Goal: Task Accomplishment & Management: Manage account settings

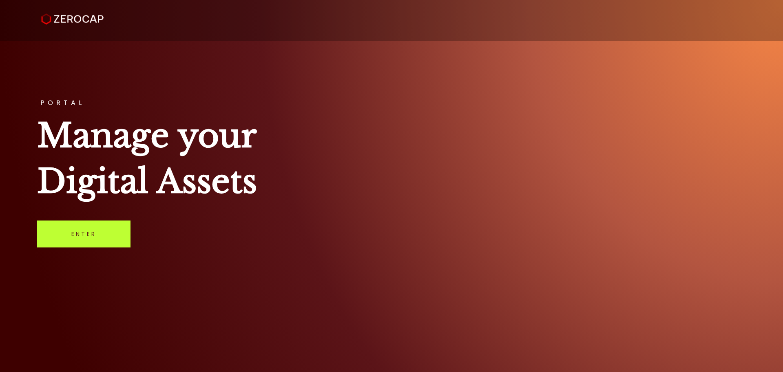
click at [68, 233] on link "Enter" at bounding box center [83, 233] width 93 height 27
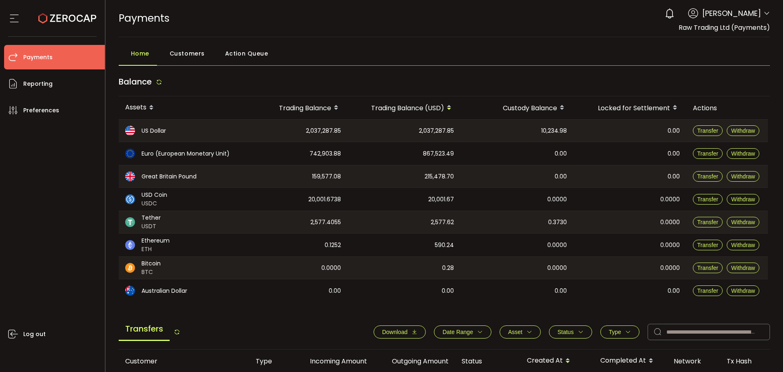
click at [70, 148] on div "Log out" at bounding box center [54, 243] width 101 height 243
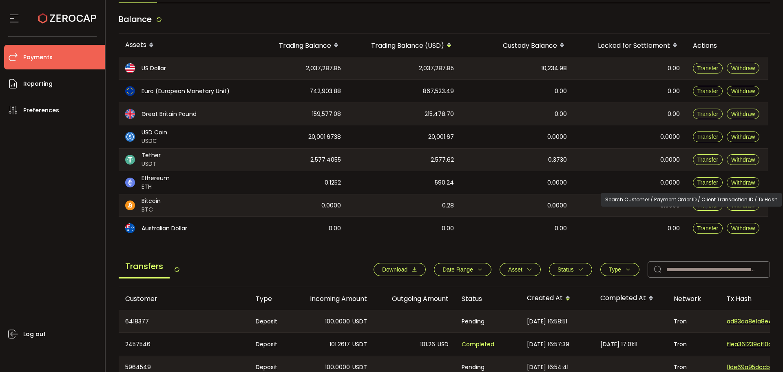
scroll to position [122, 0]
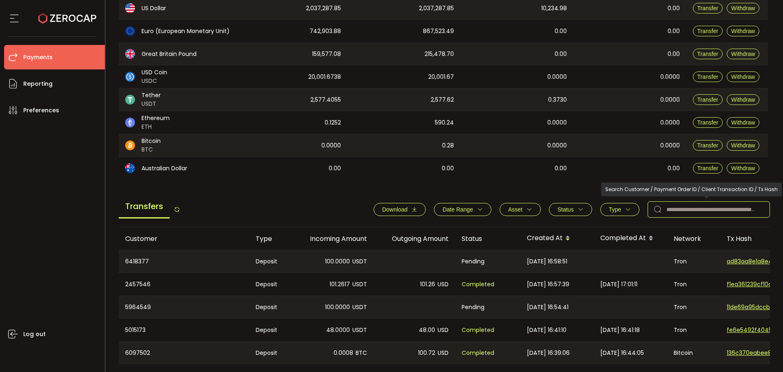
click at [709, 205] on input "text" at bounding box center [709, 209] width 122 height 16
paste input "*******"
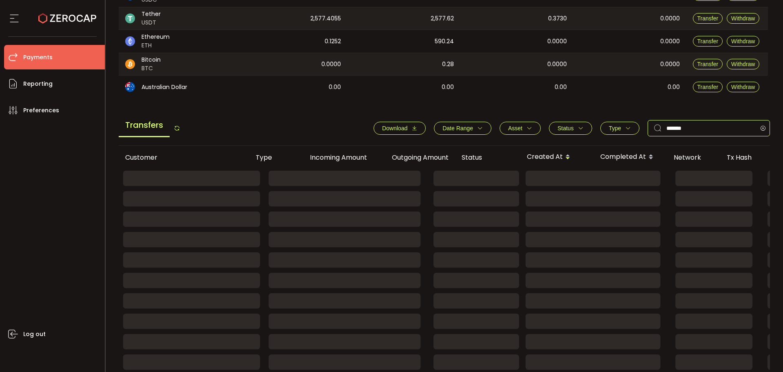
scroll to position [204, 0]
type input "*******"
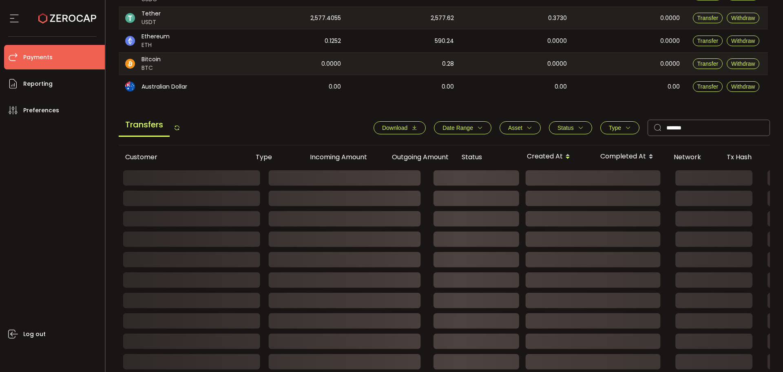
scroll to position [130, 0]
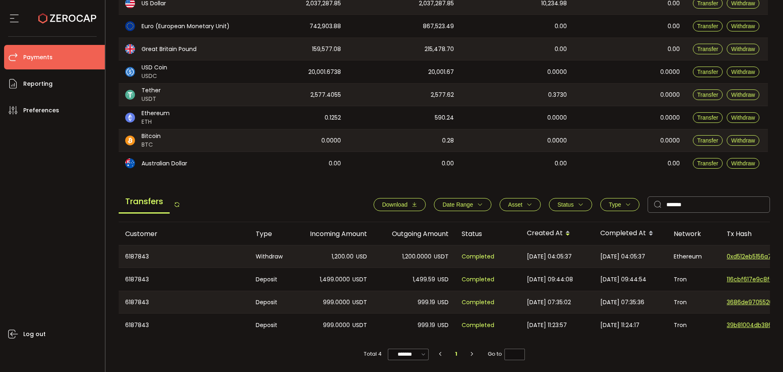
drag, startPoint x: 53, startPoint y: 173, endPoint x: 48, endPoint y: 173, distance: 4.9
click at [53, 173] on div "Log out" at bounding box center [54, 243] width 101 height 243
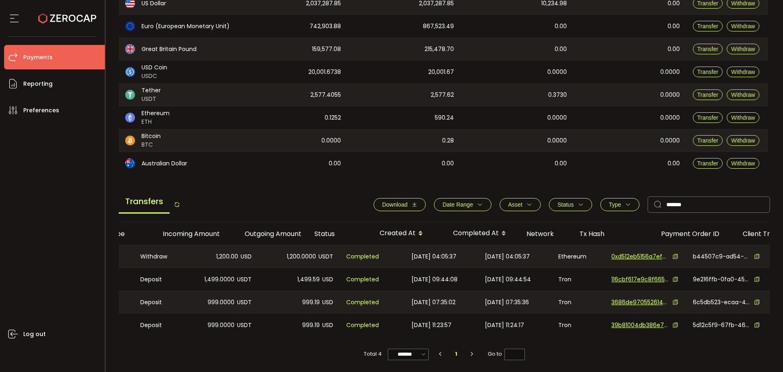
scroll to position [0, 147]
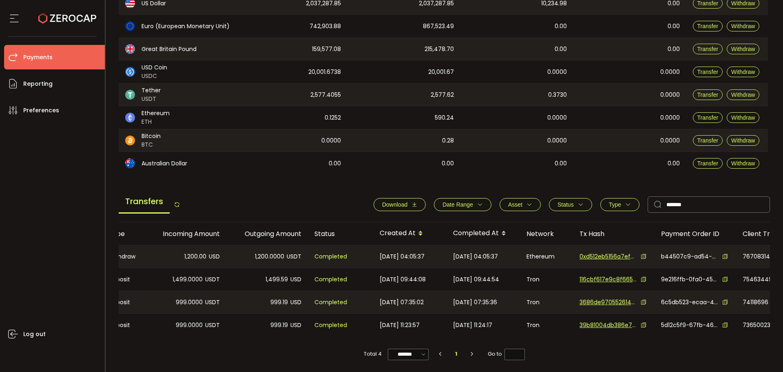
click at [643, 254] on icon at bounding box center [644, 256] width 6 height 6
